Goal: Register for event/course

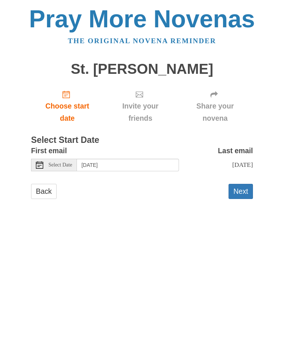
click at [240, 194] on button "Next" at bounding box center [240, 191] width 24 height 15
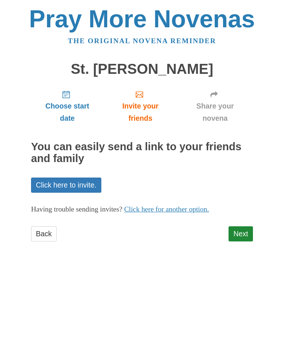
click at [247, 229] on link "Next" at bounding box center [240, 233] width 24 height 15
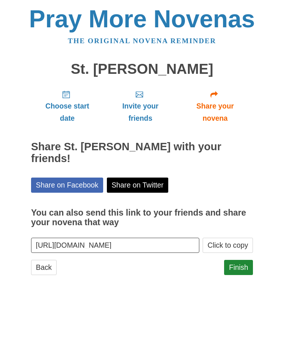
click at [242, 260] on link "Finish" at bounding box center [238, 267] width 29 height 15
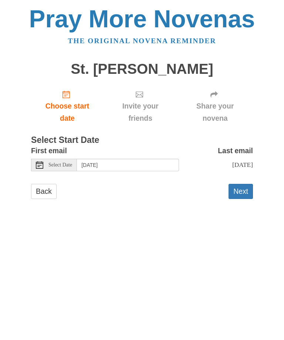
click at [246, 191] on button "Next" at bounding box center [240, 191] width 24 height 15
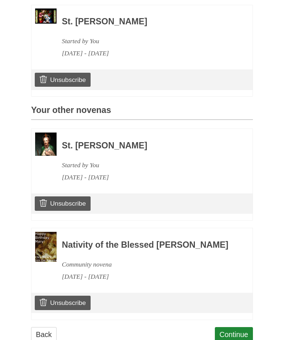
scroll to position [226, 0]
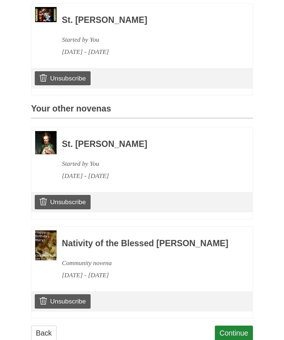
click at [239, 335] on link "Continue" at bounding box center [234, 333] width 38 height 15
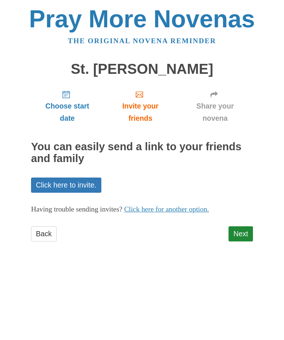
click at [249, 230] on link "Next" at bounding box center [240, 233] width 24 height 15
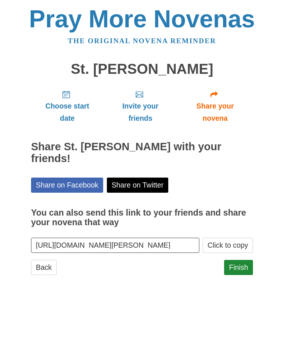
click at [242, 260] on link "Finish" at bounding box center [238, 267] width 29 height 15
